Goal: Book appointment/travel/reservation

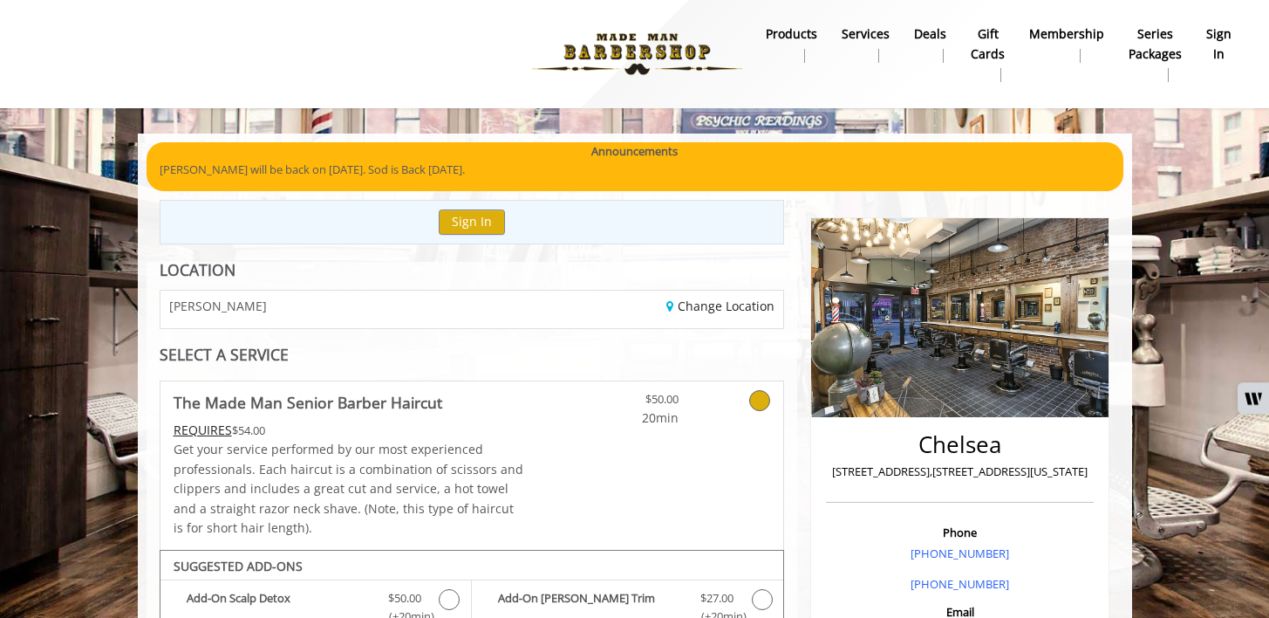
scroll to position [951, 0]
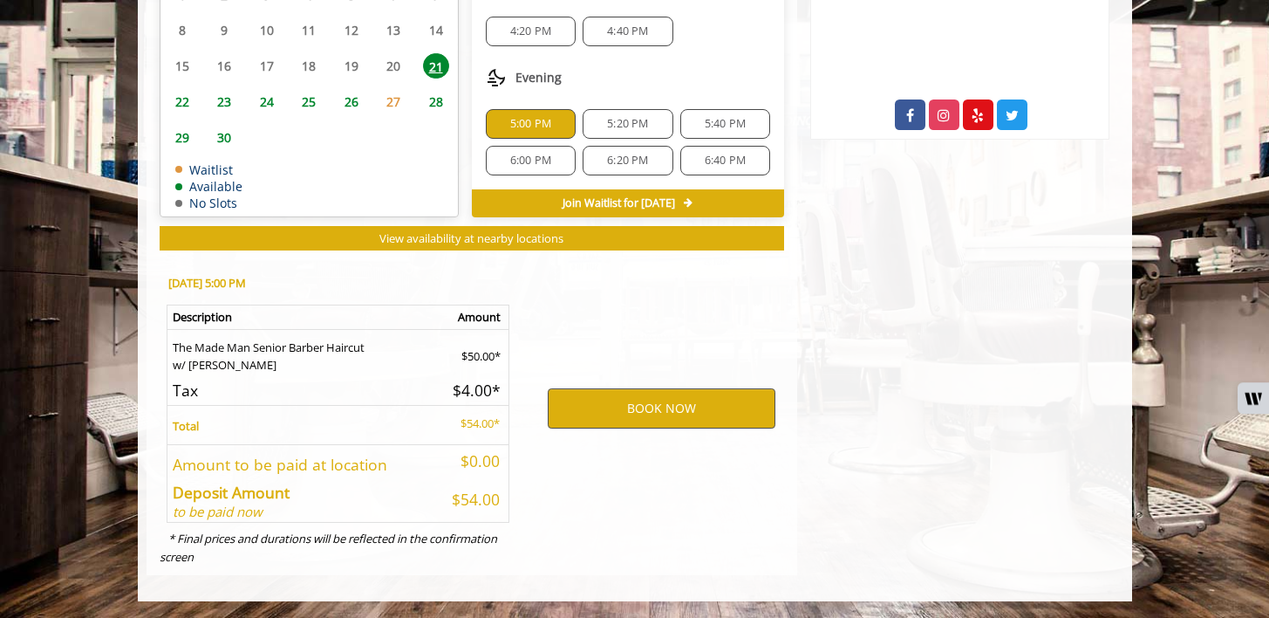
click at [655, 413] on button "BOOK NOW" at bounding box center [662, 408] width 228 height 40
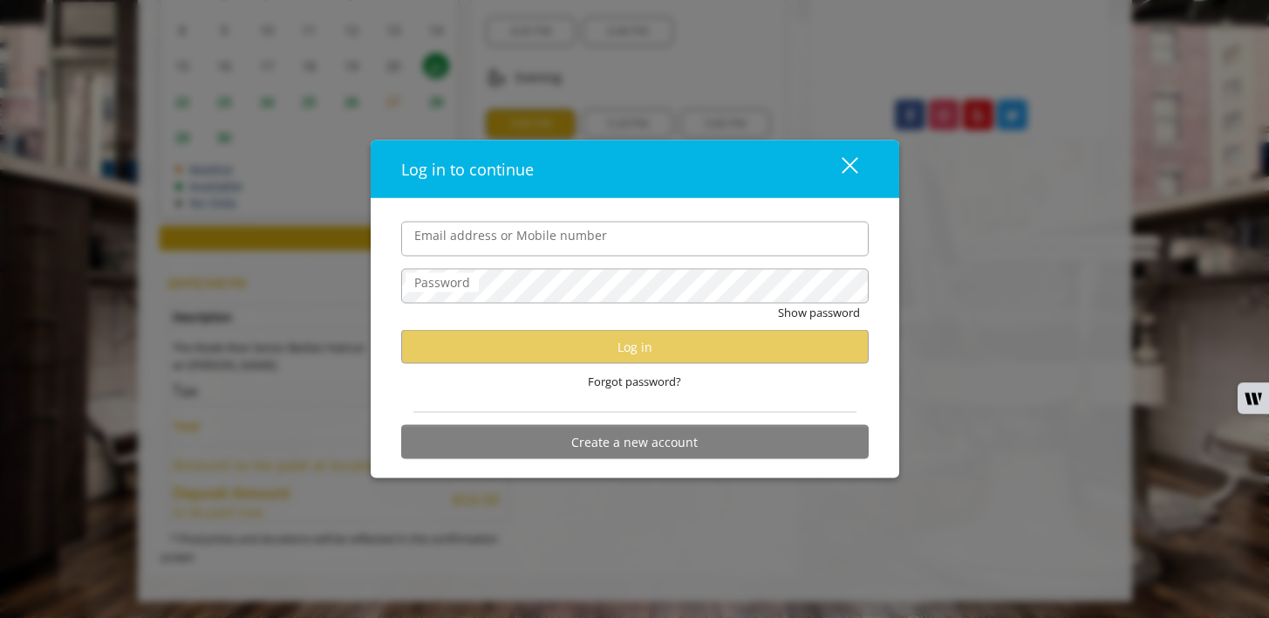
click at [853, 162] on div "close" at bounding box center [839, 168] width 35 height 26
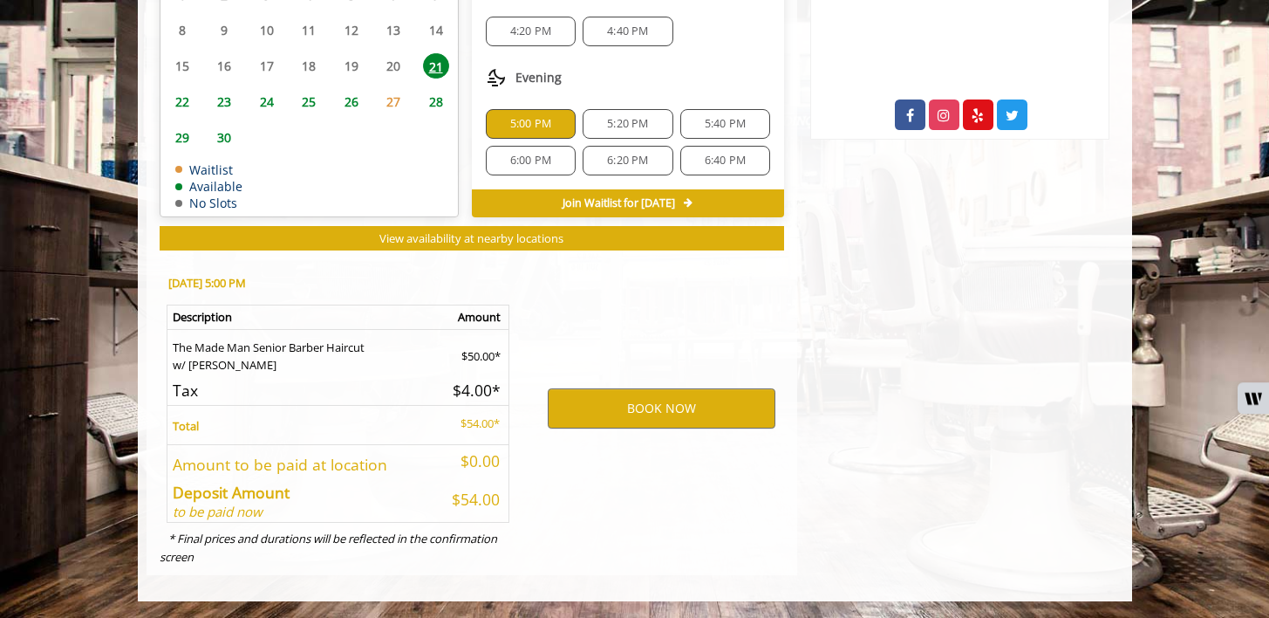
scroll to position [0, 0]
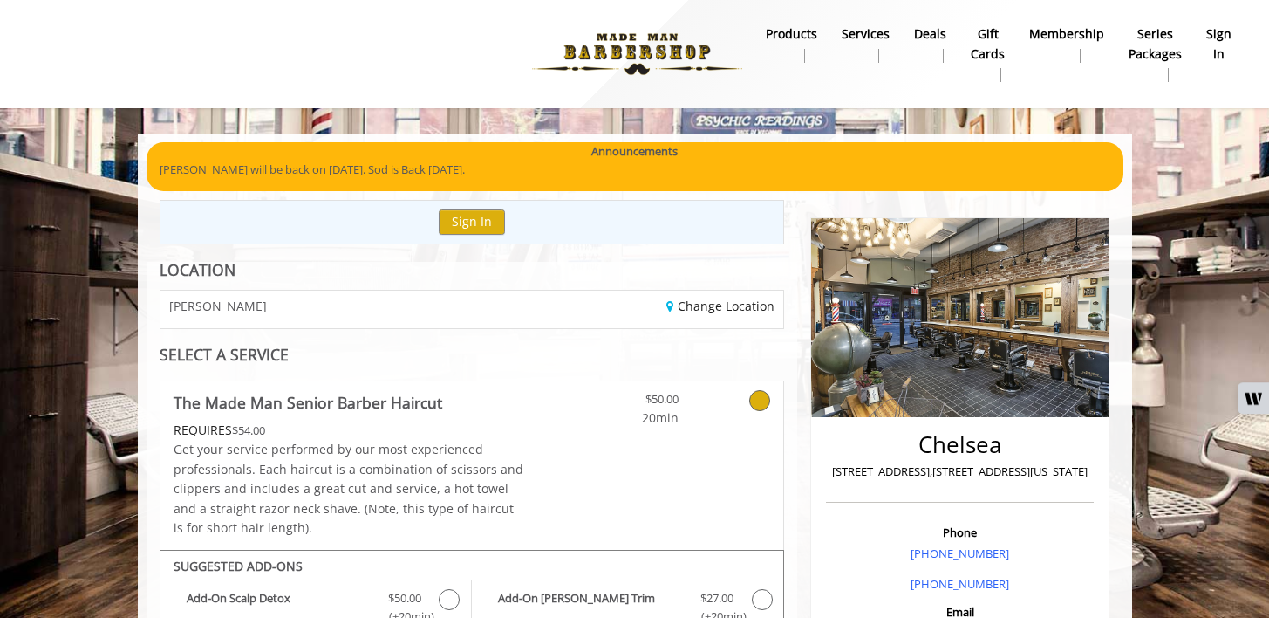
click at [1221, 45] on b "sign in" at bounding box center [1218, 43] width 25 height 39
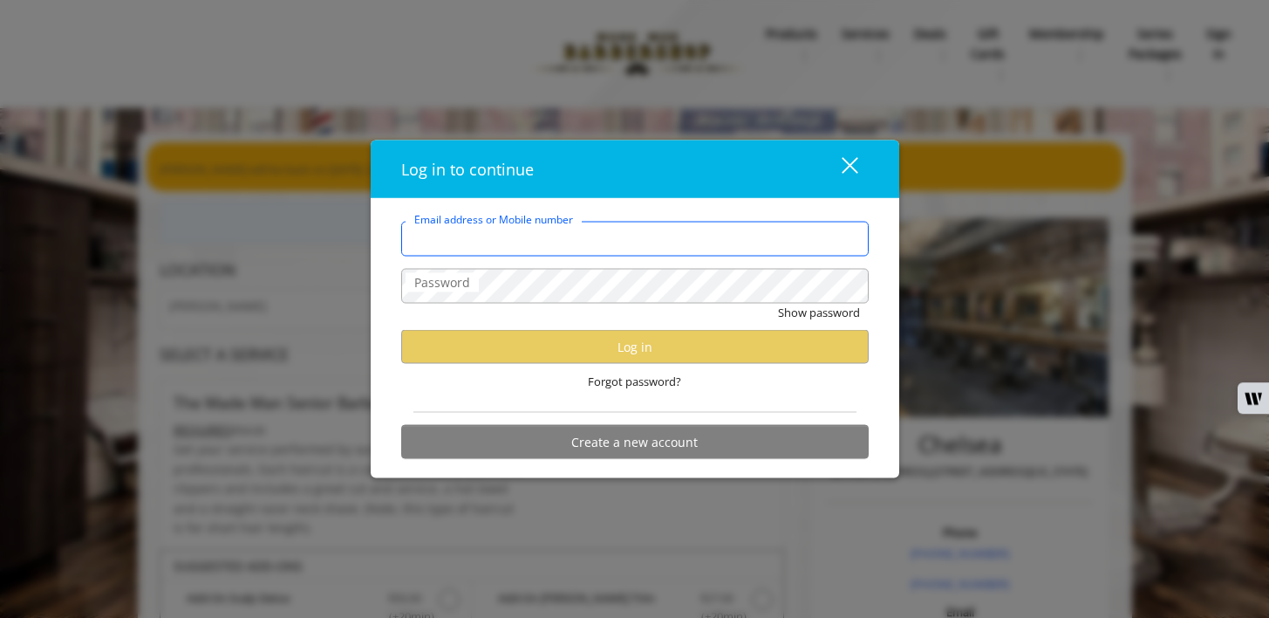
click at [614, 245] on input "Email address or Mobile number" at bounding box center [635, 238] width 468 height 35
type input "**********"
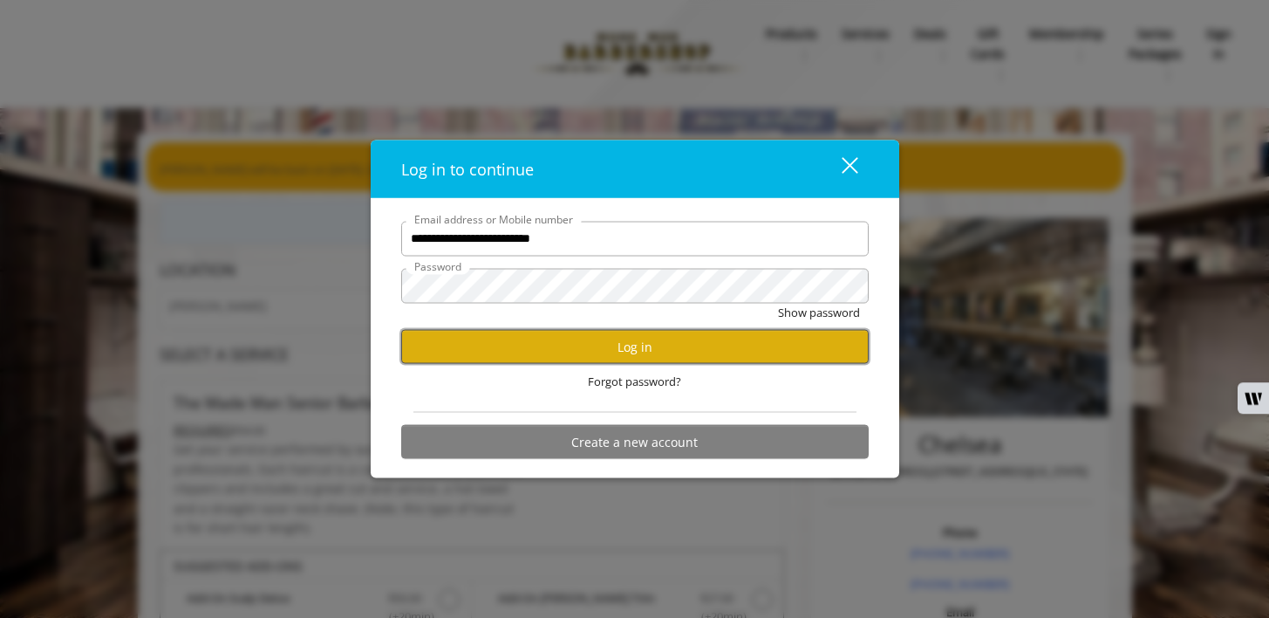
click at [622, 351] on button "Log in" at bounding box center [635, 347] width 468 height 34
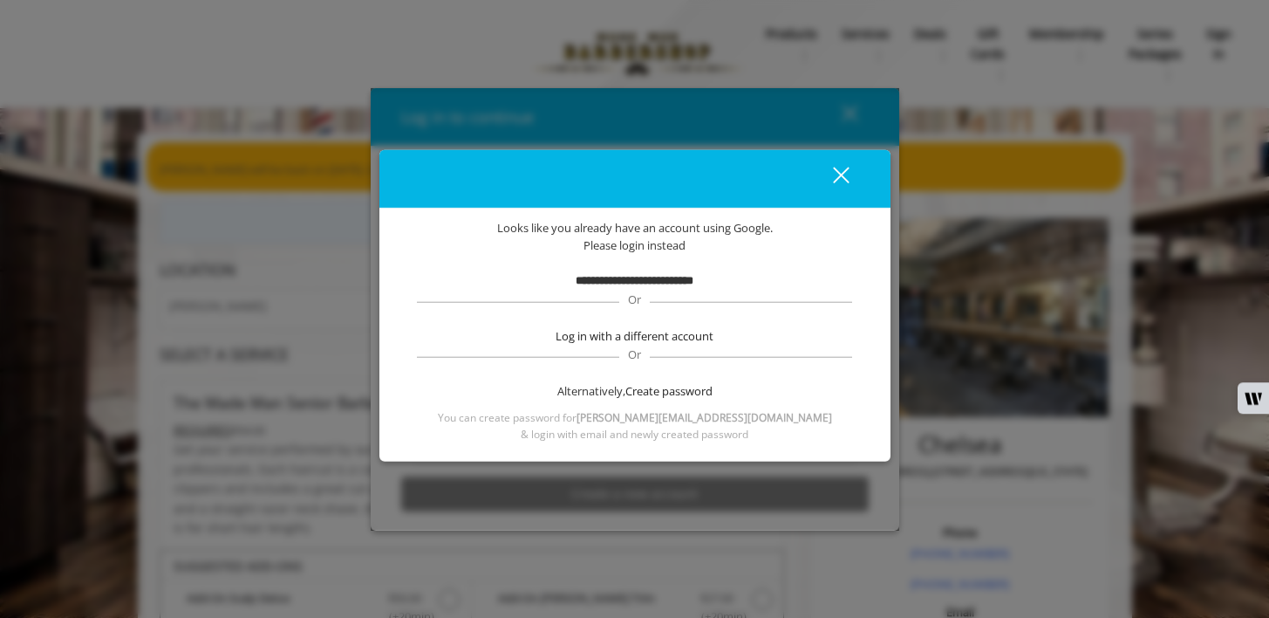
click at [630, 282] on b "**********" at bounding box center [635, 280] width 118 height 11
click at [845, 167] on div "close" at bounding box center [830, 179] width 35 height 26
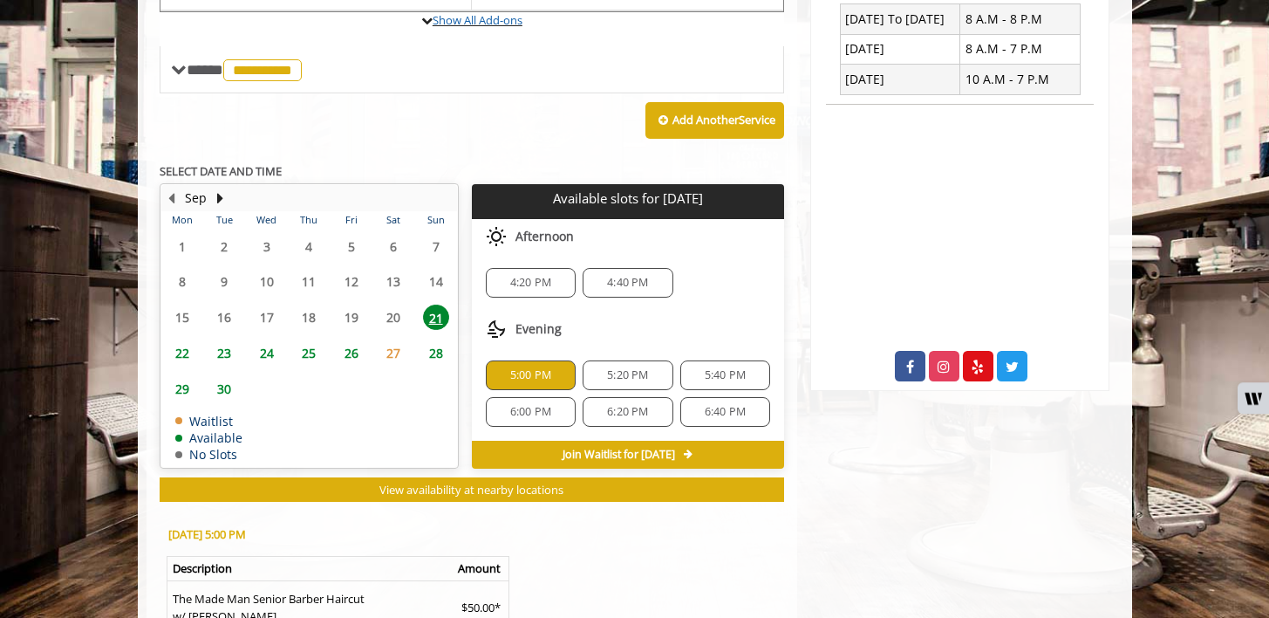
scroll to position [698, 0]
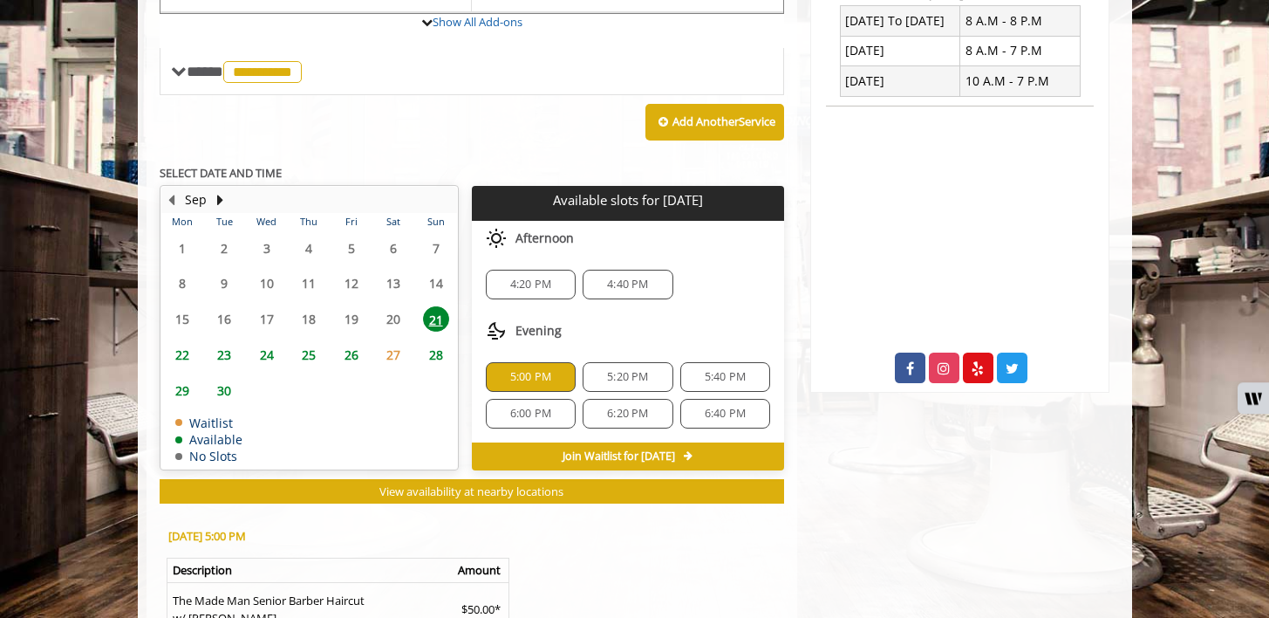
click at [635, 372] on span "5:20 PM" at bounding box center [627, 377] width 41 height 14
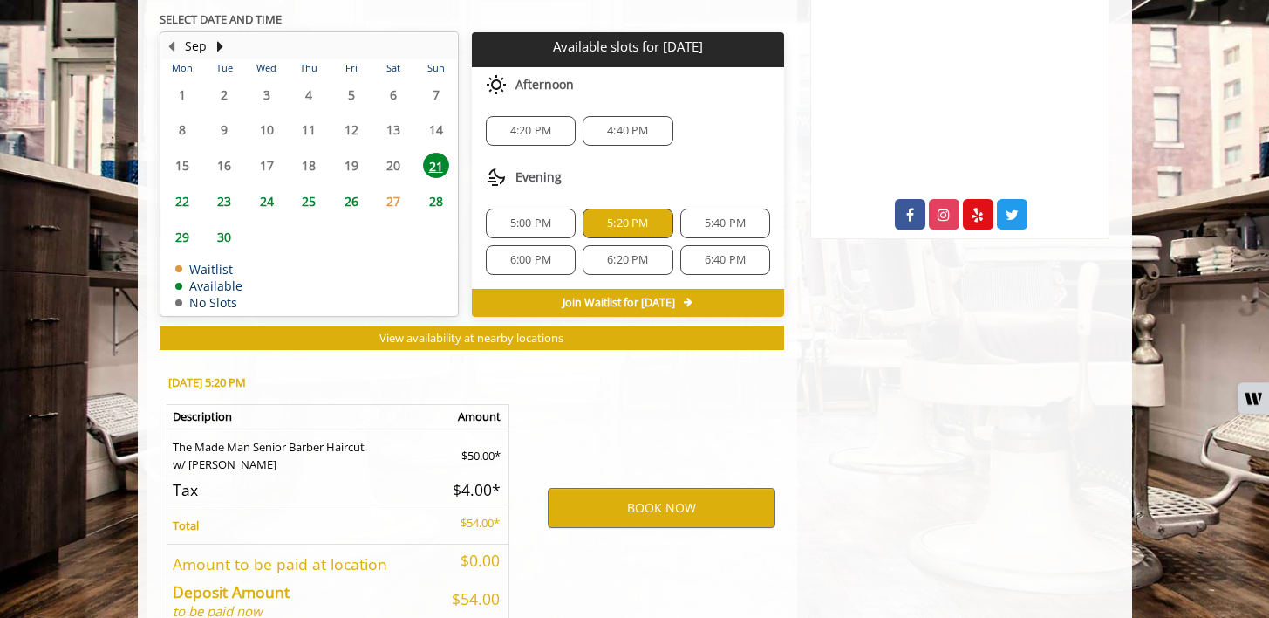
scroll to position [951, 0]
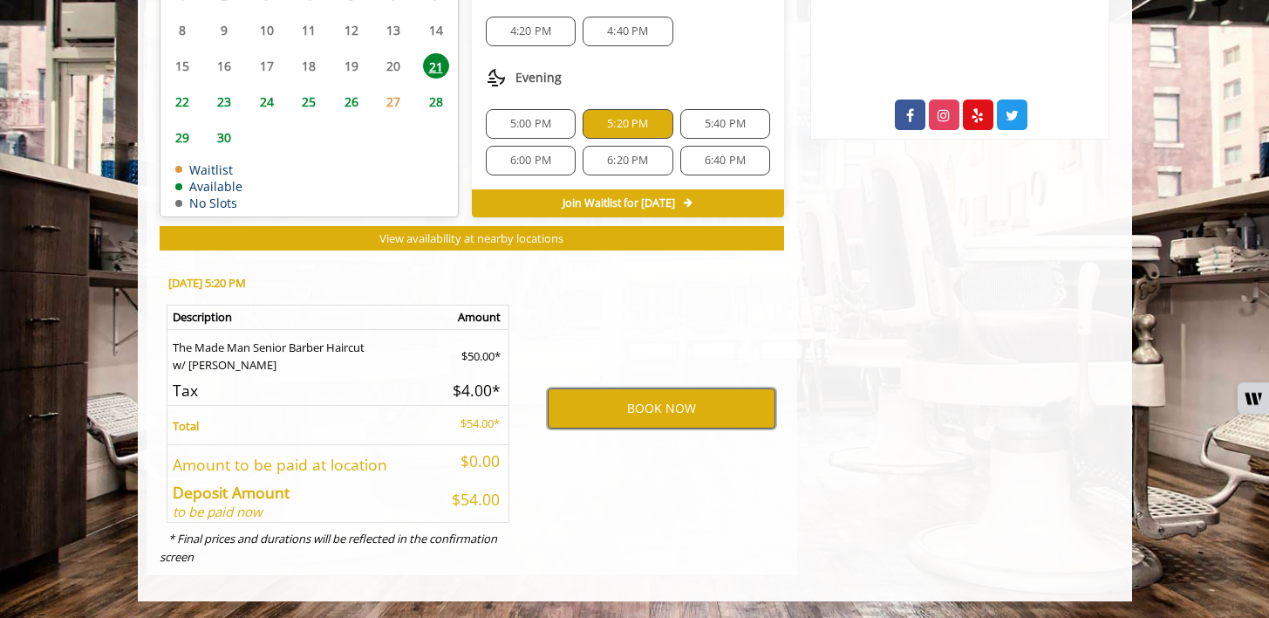
click at [621, 417] on button "BOOK NOW" at bounding box center [662, 408] width 228 height 40
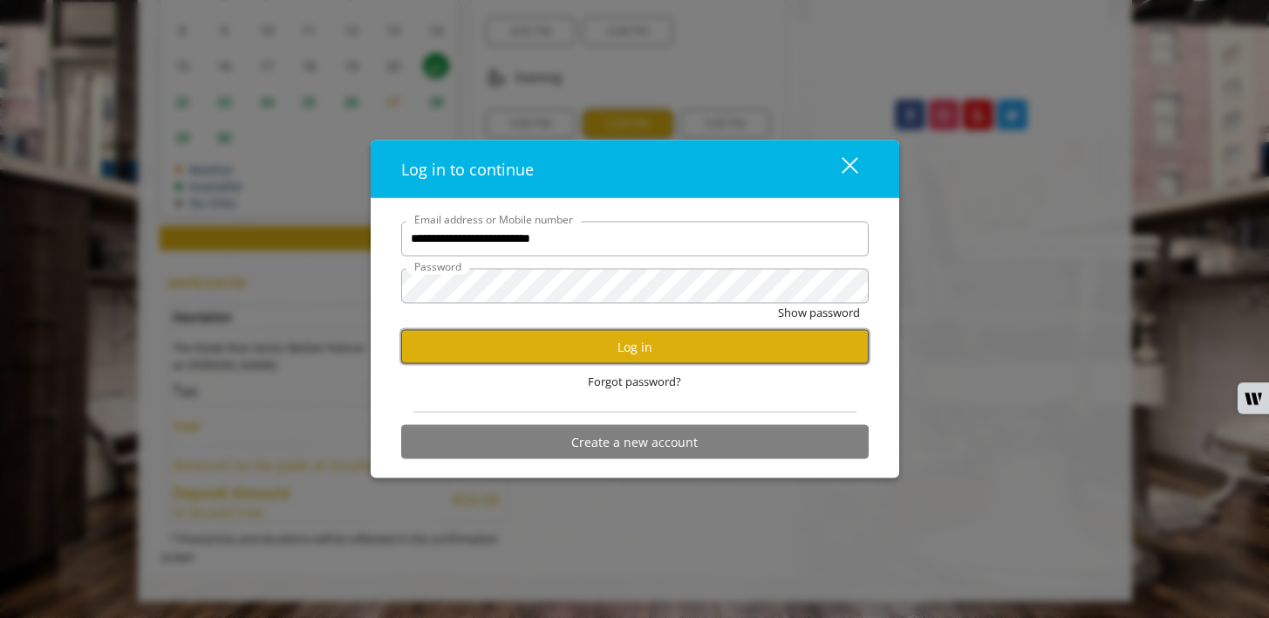
click at [589, 346] on button "Log in" at bounding box center [635, 347] width 468 height 34
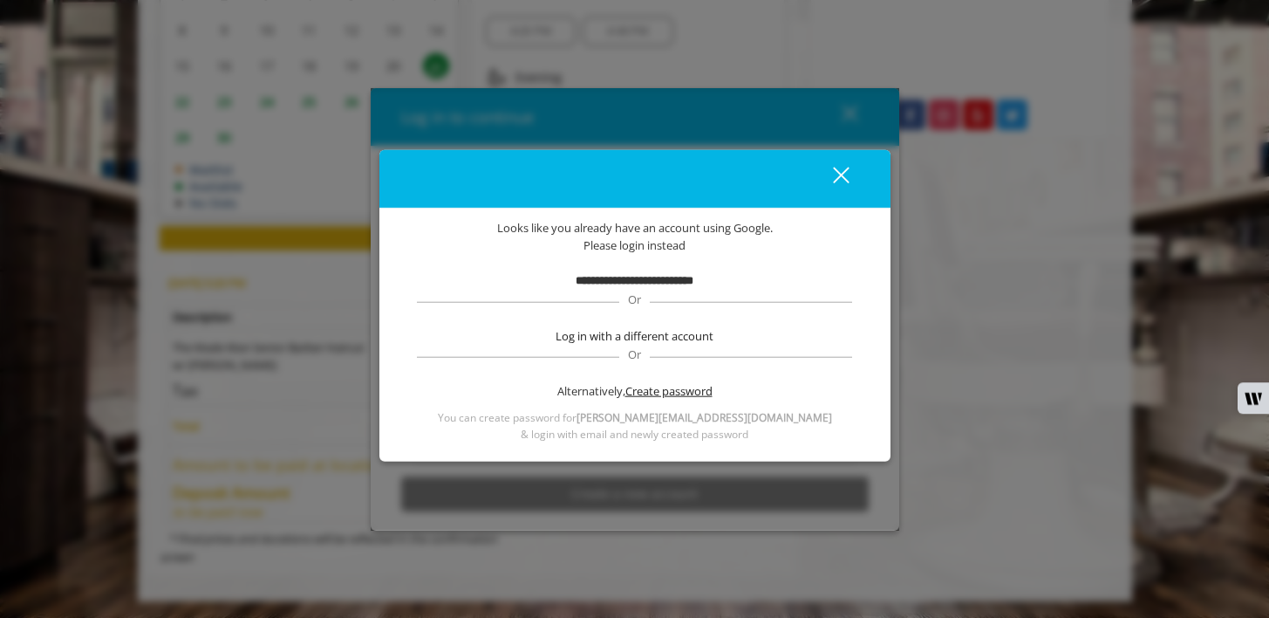
click at [678, 389] on span "Create password" at bounding box center [668, 390] width 87 height 18
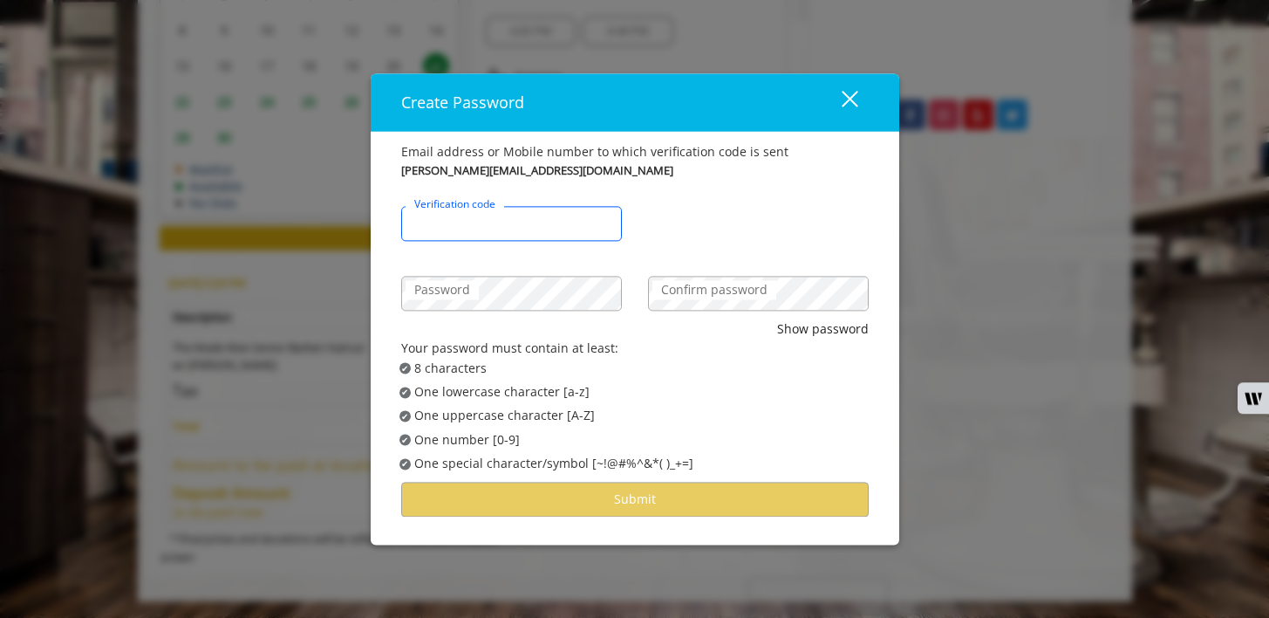
click at [501, 231] on input "Verification code" at bounding box center [511, 223] width 221 height 35
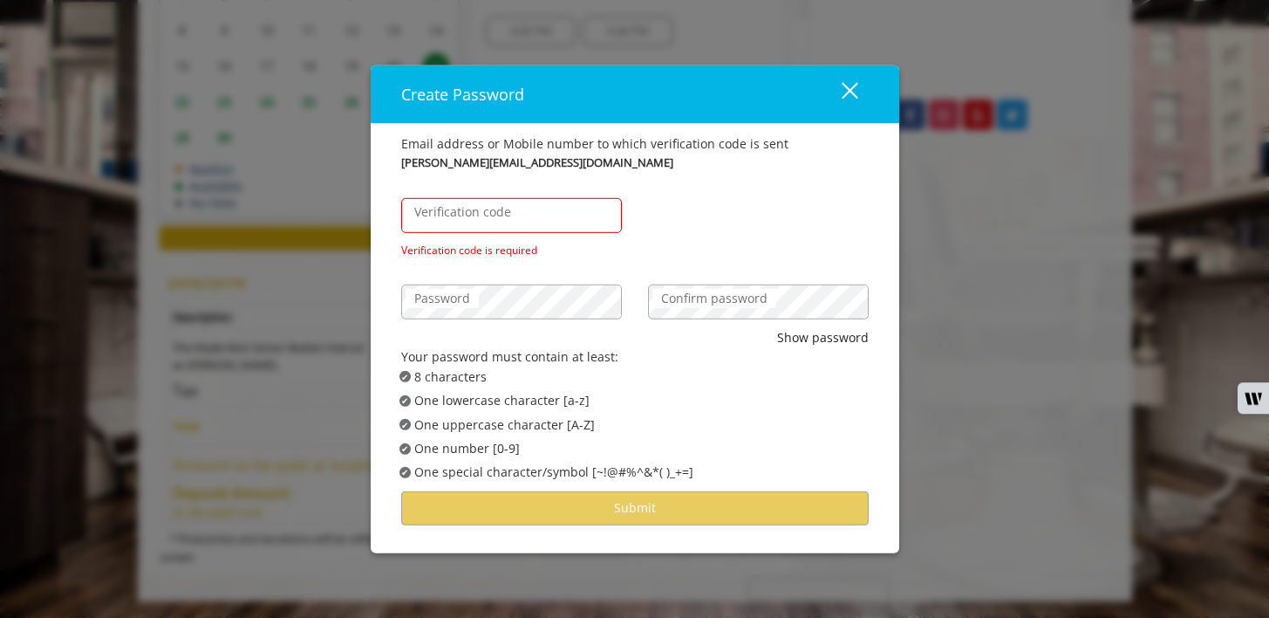
click at [857, 101] on button "close" at bounding box center [839, 94] width 59 height 36
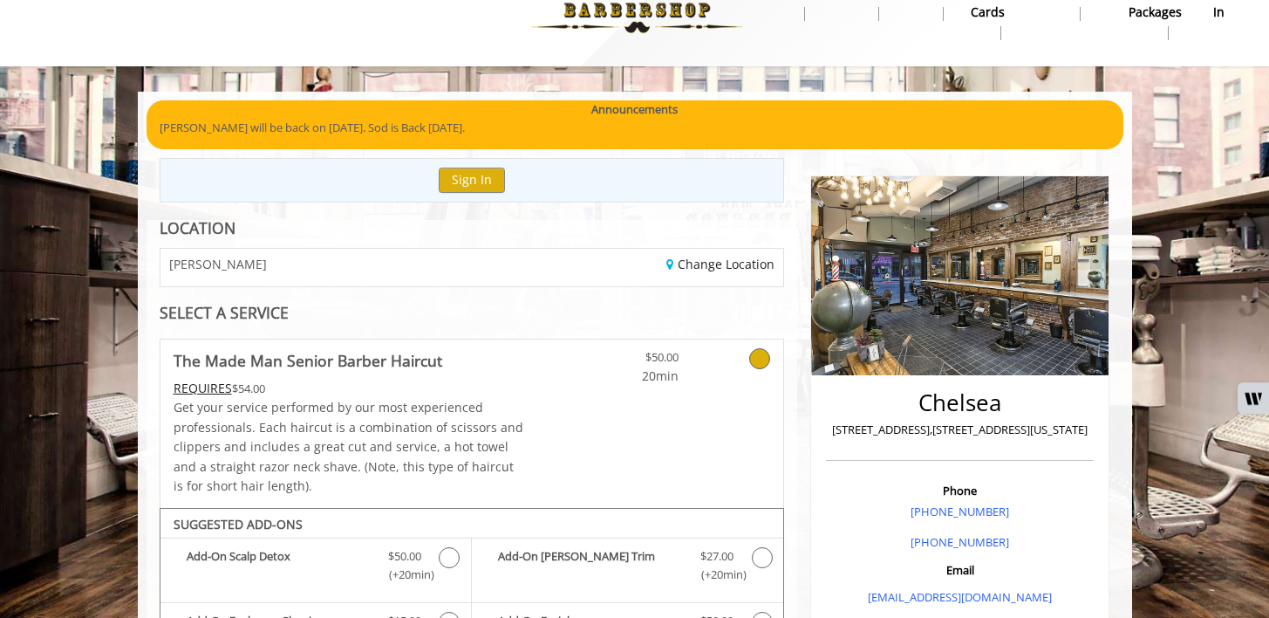
scroll to position [0, 0]
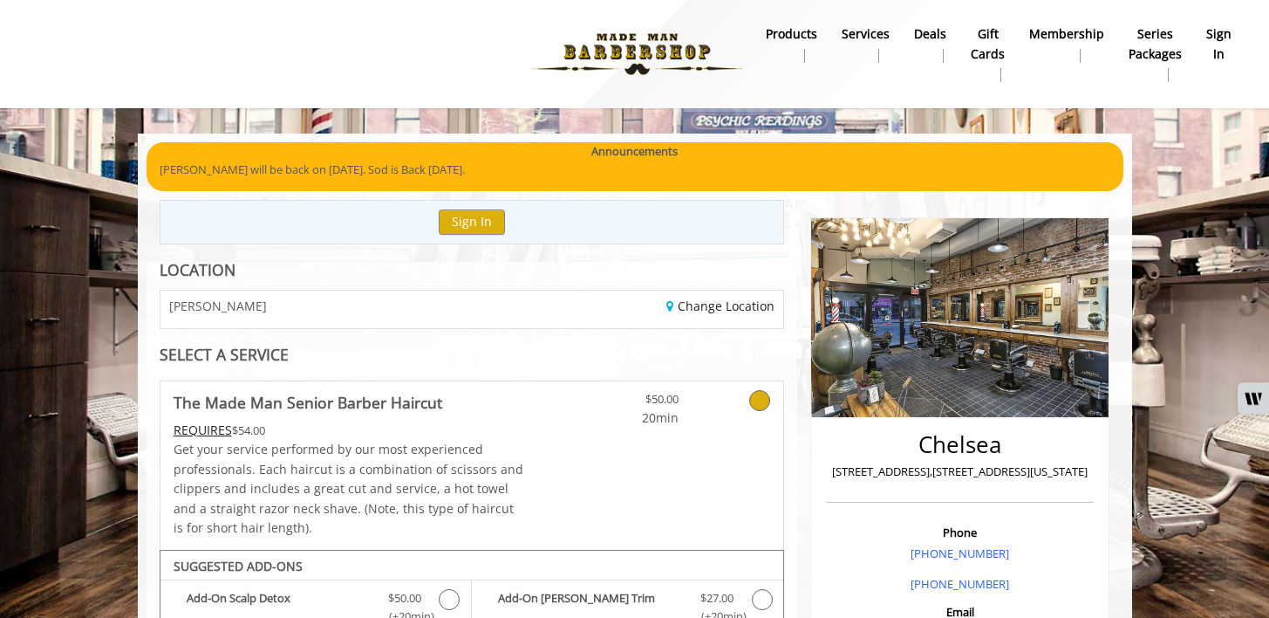
click at [1207, 38] on b "sign in" at bounding box center [1218, 43] width 25 height 39
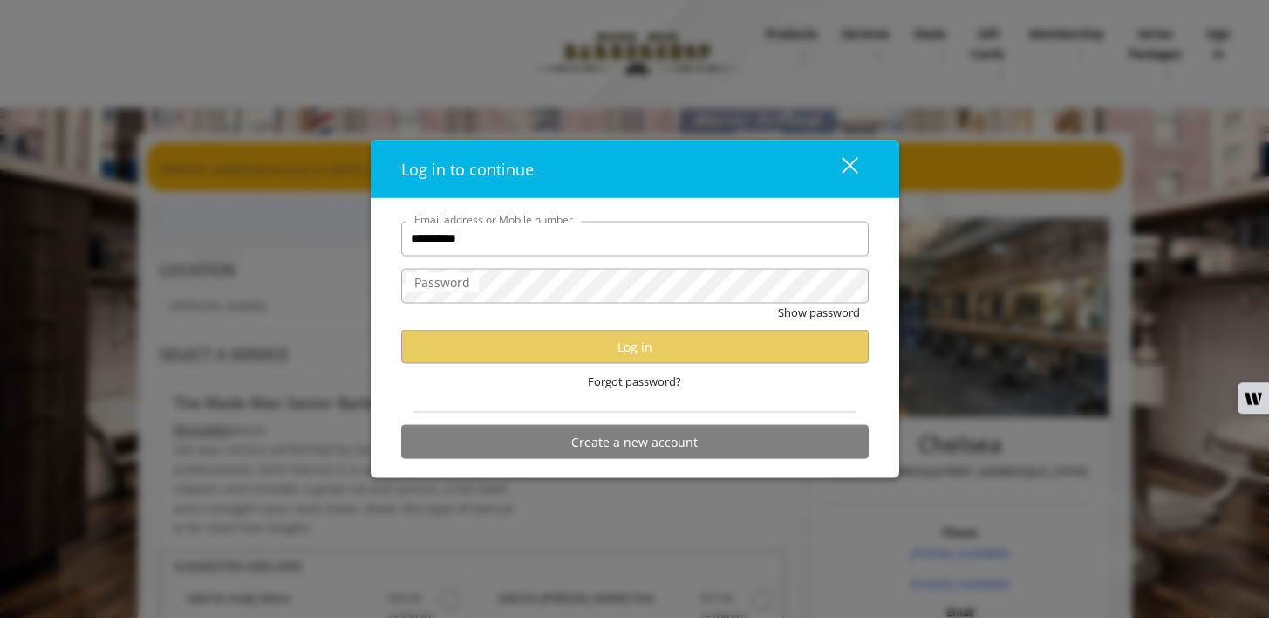
type input "**********"
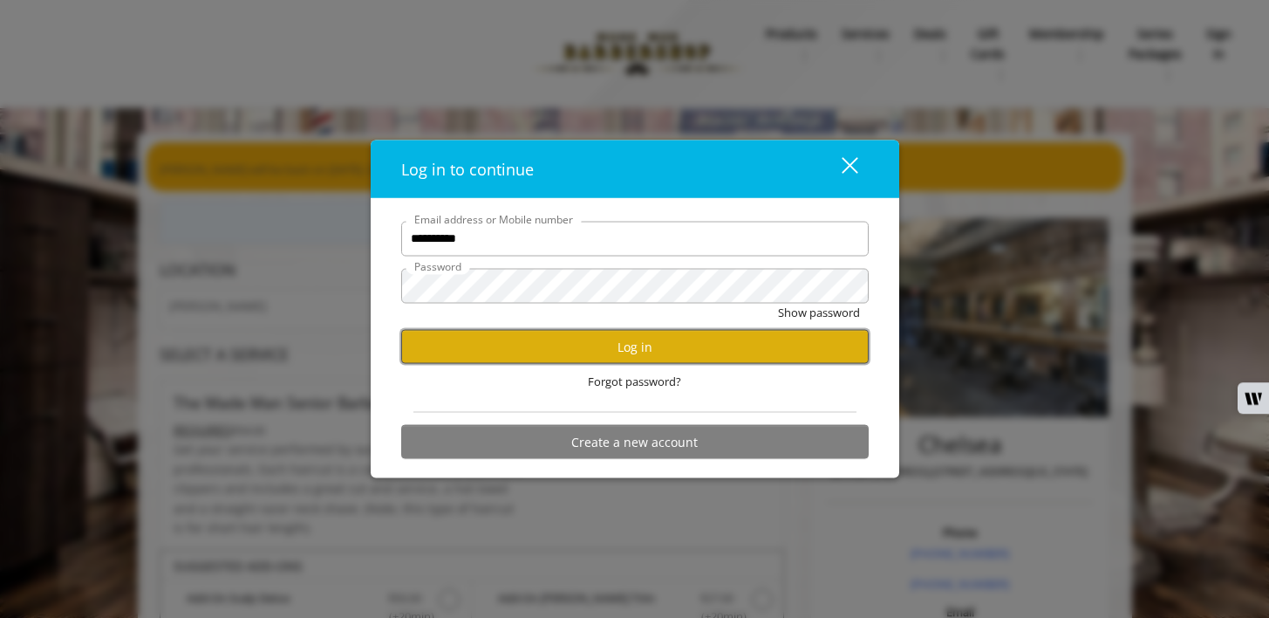
click at [661, 362] on button "Log in" at bounding box center [635, 347] width 468 height 34
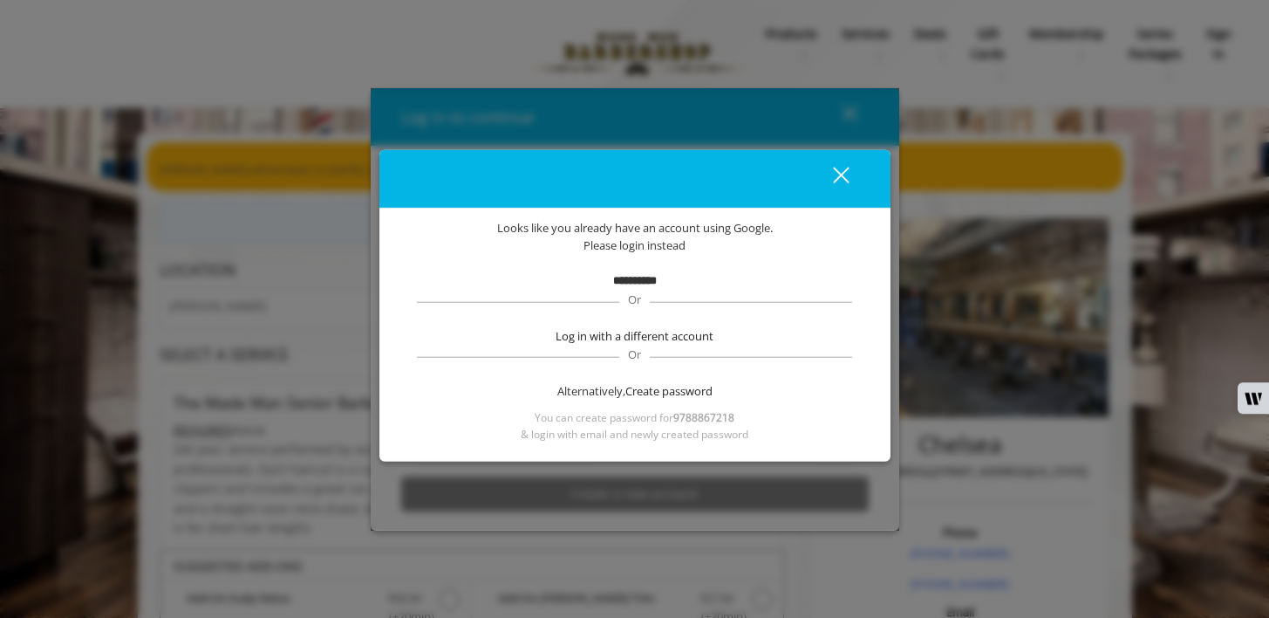
click at [639, 286] on b "**********" at bounding box center [635, 280] width 44 height 11
click at [611, 337] on span "Log in with a different account" at bounding box center [635, 336] width 158 height 18
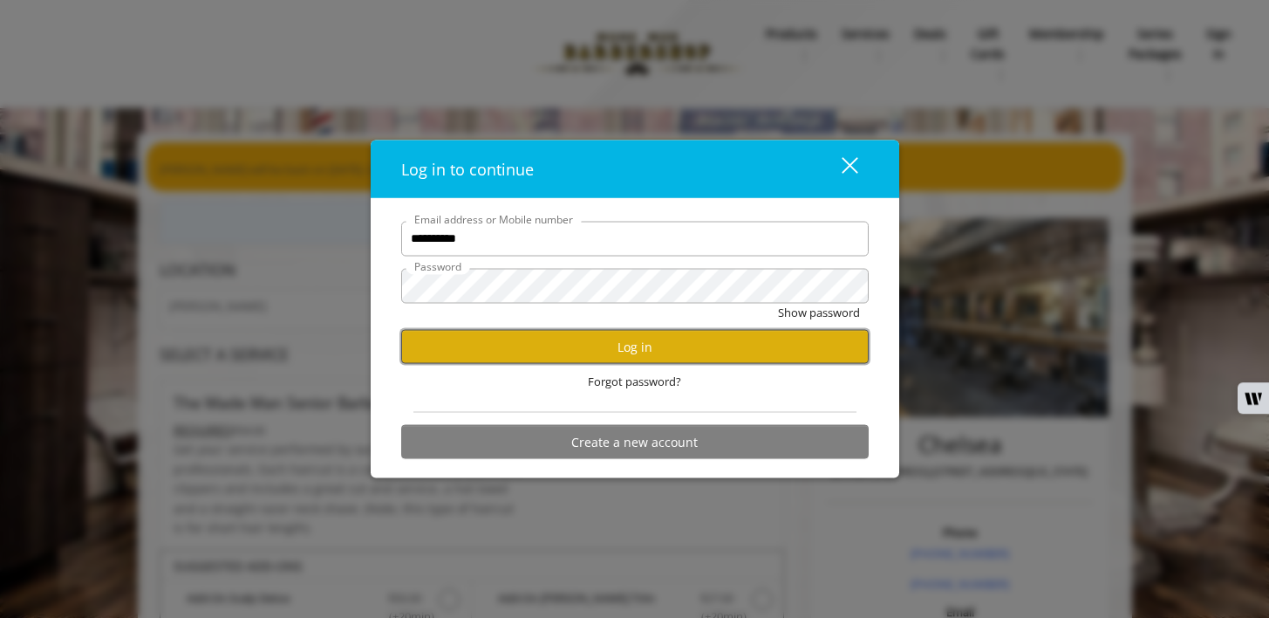
click at [612, 347] on button "Log in" at bounding box center [635, 347] width 468 height 34
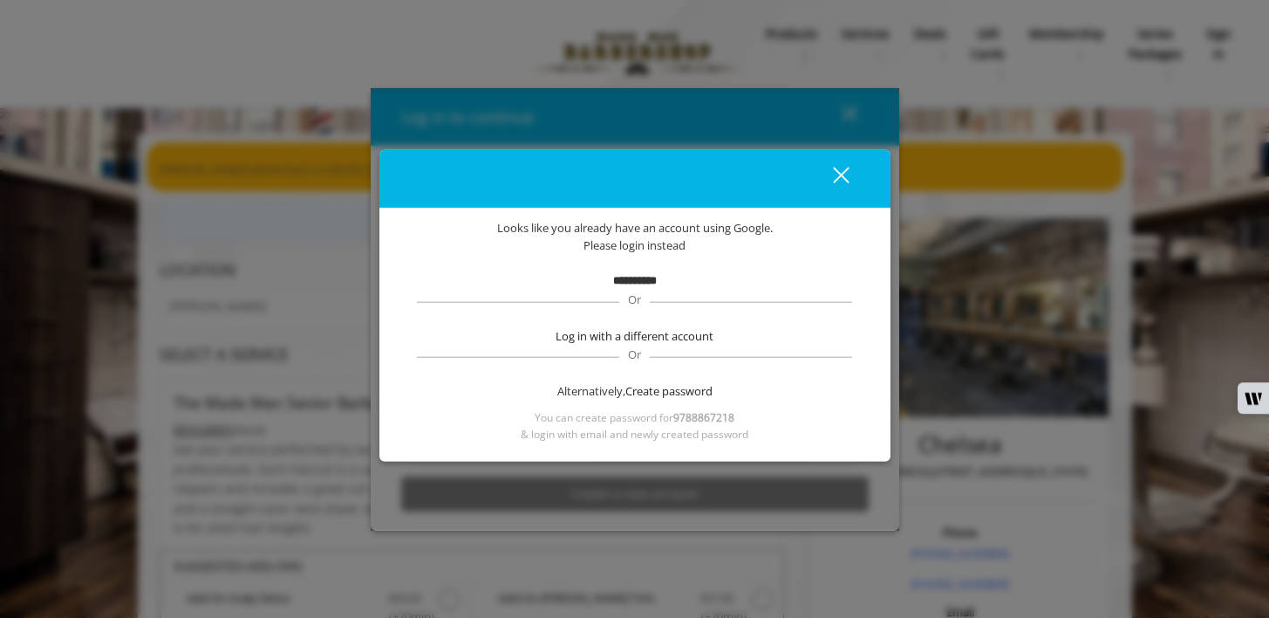
click at [837, 151] on div "close" at bounding box center [634, 179] width 511 height 58
click at [837, 187] on div "close" at bounding box center [830, 179] width 35 height 26
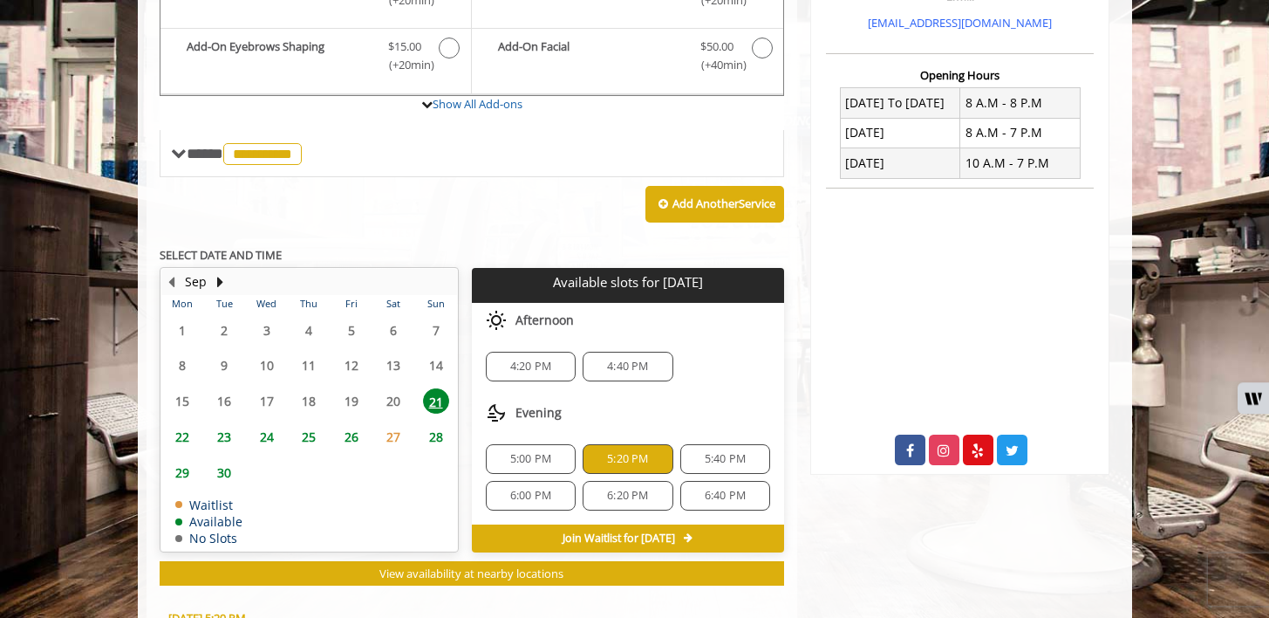
scroll to position [613, 0]
